Goal: Transaction & Acquisition: Purchase product/service

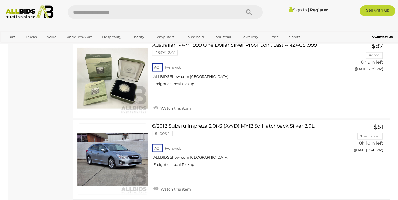
scroll to position [2917, 0]
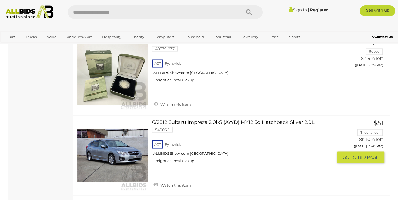
click at [231, 119] on link "6/2012 Subaru Impreza 2.0i-S (AWD) MY12 5d Hatchback Silver 2.0L 54006-1 ACT Fy…" at bounding box center [244, 142] width 177 height 47
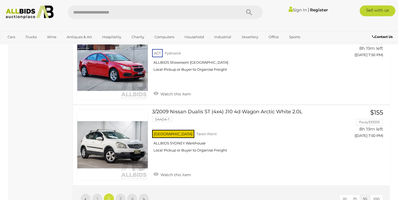
scroll to position [4085, 0]
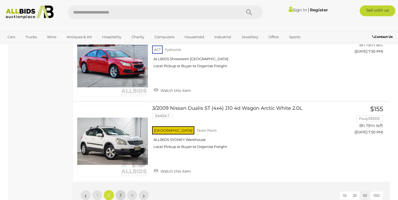
click at [120, 192] on span "3" at bounding box center [121, 194] width 2 height 5
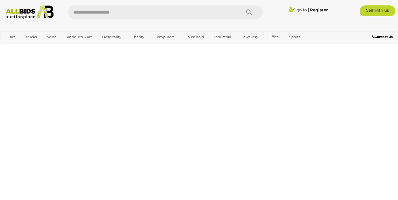
scroll to position [28, 0]
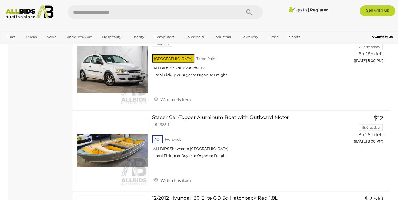
scroll to position [1059, 0]
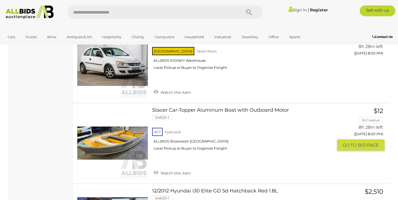
click at [237, 107] on link "Stacer Car-Topper Aluminum Boat with Outboard Motor 54625-1 ACT Fyshwick" at bounding box center [244, 130] width 177 height 47
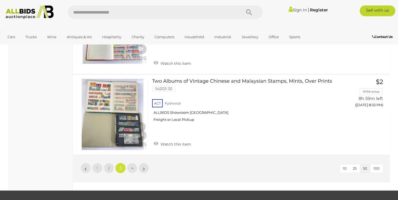
scroll to position [4171, 0]
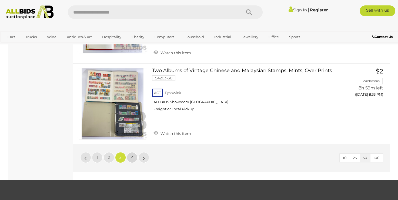
click at [133, 155] on span "4" at bounding box center [132, 157] width 2 height 5
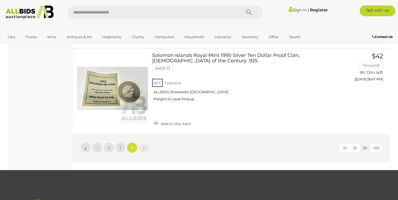
scroll to position [1175, 0]
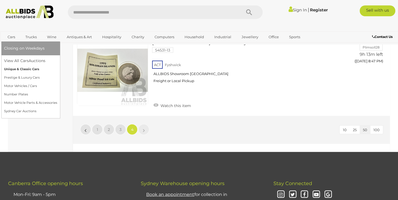
click at [24, 68] on link "Unique & Classic Cars" at bounding box center [30, 69] width 53 height 8
